Goal: Find contact information: Find contact information

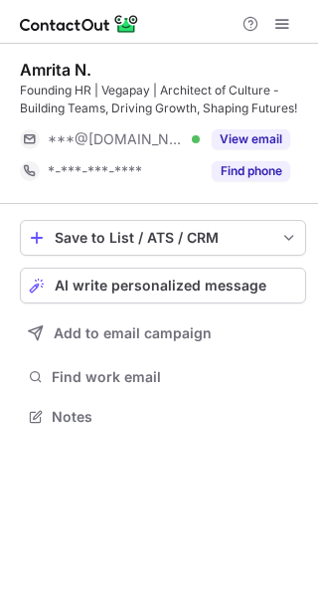
scroll to position [403, 318]
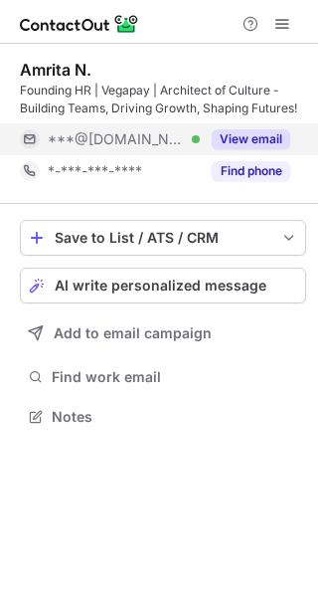
click at [260, 133] on button "View email" at bounding box center [251, 139] width 79 height 20
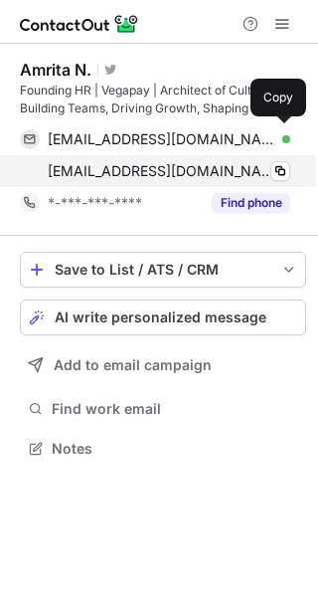
scroll to position [435, 318]
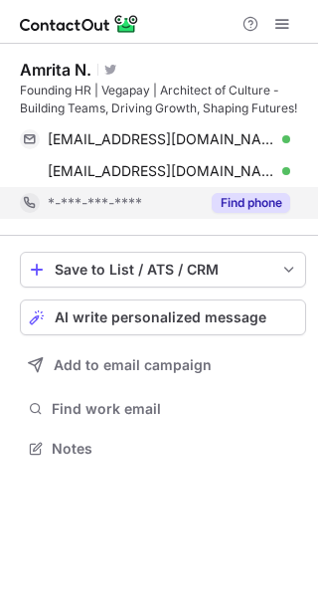
click at [238, 189] on div "Find phone" at bounding box center [245, 203] width 91 height 32
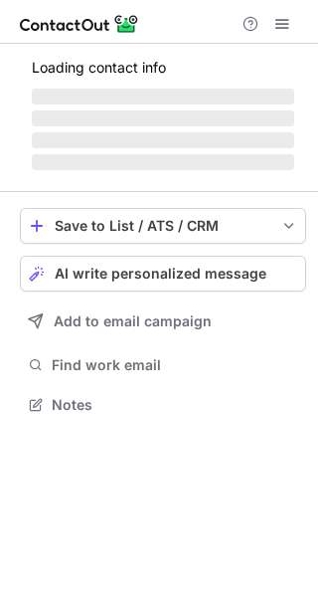
scroll to position [385, 318]
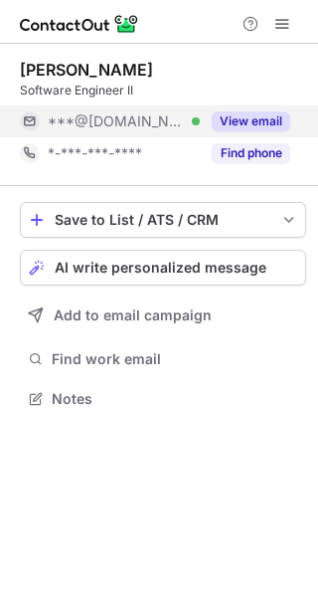
click at [269, 106] on div "View email" at bounding box center [245, 121] width 91 height 32
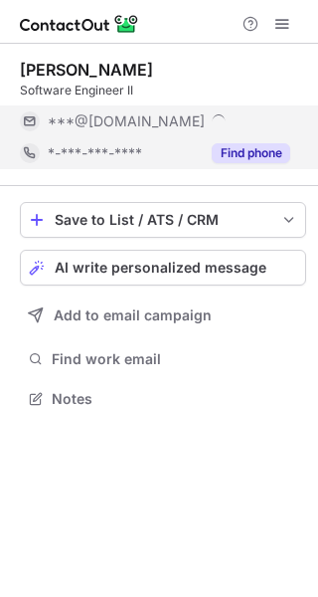
scroll to position [417, 318]
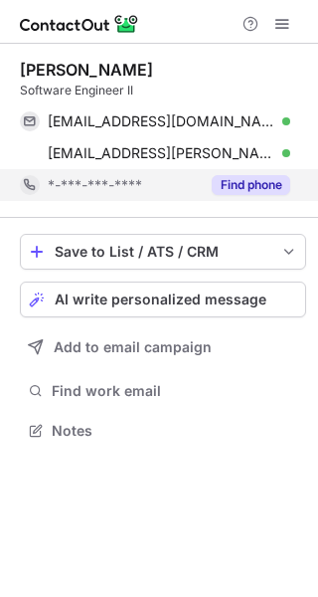
click at [239, 183] on button "Find phone" at bounding box center [251, 185] width 79 height 20
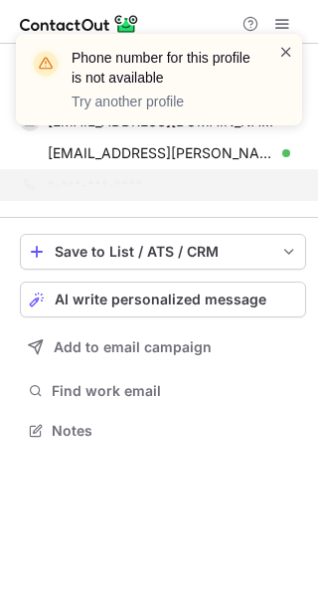
click at [290, 51] on span at bounding box center [287, 52] width 16 height 20
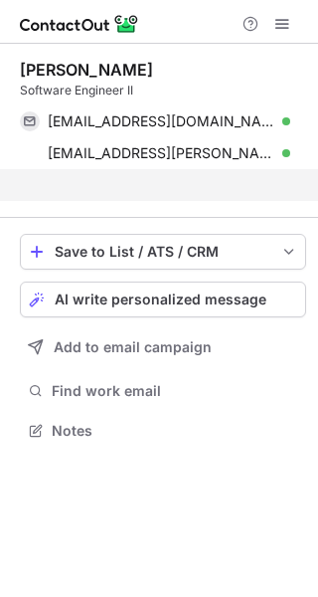
scroll to position [385, 318]
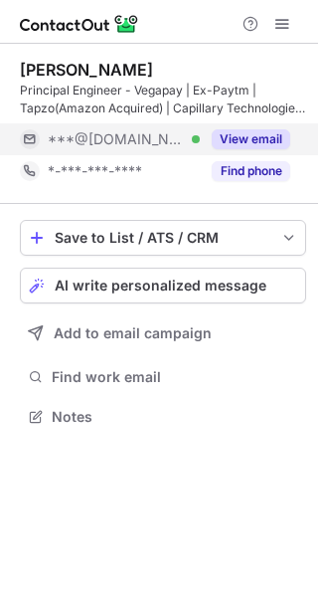
scroll to position [403, 318]
click at [242, 138] on button "View email" at bounding box center [251, 139] width 79 height 20
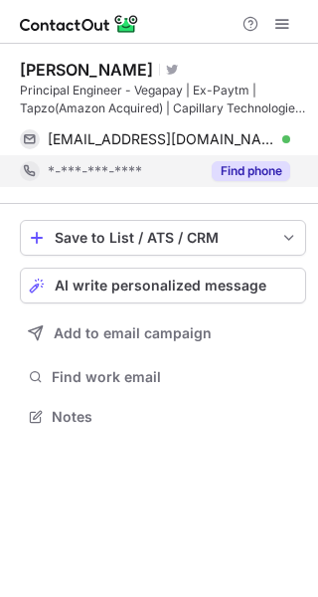
click at [267, 174] on button "Find phone" at bounding box center [251, 171] width 79 height 20
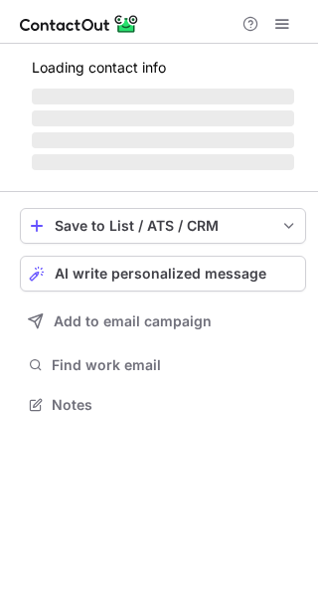
scroll to position [403, 318]
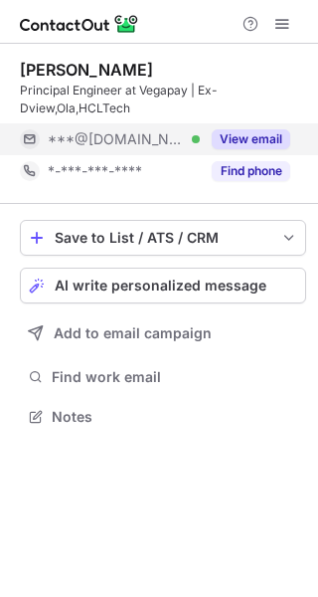
click at [251, 129] on button "View email" at bounding box center [251, 139] width 79 height 20
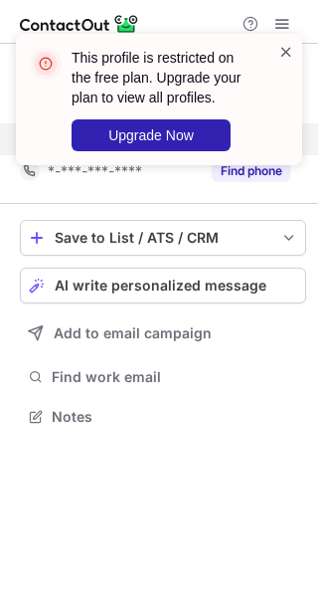
click at [279, 54] on span at bounding box center [287, 52] width 16 height 20
